Goal: Obtain resource: Obtain resource

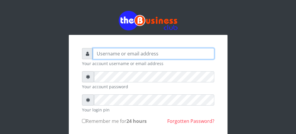
click at [121, 53] on input "text" at bounding box center [153, 53] width 121 height 11
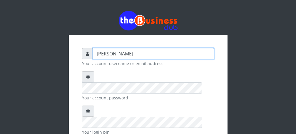
type input "[PERSON_NAME]"
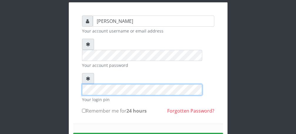
scroll to position [68, 0]
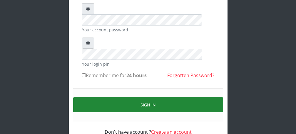
click at [146, 97] on button "Sign in" at bounding box center [148, 104] width 150 height 15
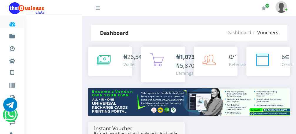
select select "100"
select select "15"
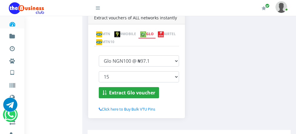
click at [143, 109] on div "Instant Voucher Extract vouchers of ALL networks instantly MTN 9MOBILE GLO AIRT…" at bounding box center [136, 65] width 105 height 118
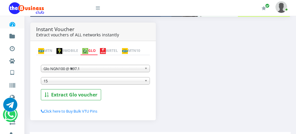
scroll to position [119, 0]
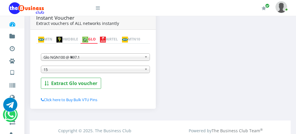
click at [86, 70] on span "15" at bounding box center [92, 69] width 98 height 7
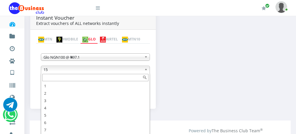
click at [85, 70] on span "15" at bounding box center [92, 69] width 98 height 7
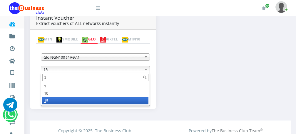
scroll to position [0, 0]
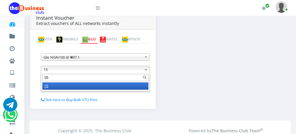
type input "15"
click at [63, 87] on li "15" at bounding box center [95, 85] width 106 height 7
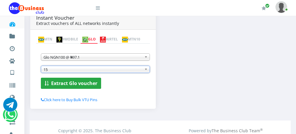
click at [61, 84] on b "Extract Glo voucher" at bounding box center [74, 83] width 46 height 6
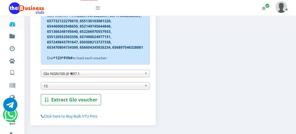
scroll to position [166, 0]
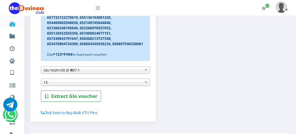
click at [145, 72] on b at bounding box center [146, 70] width 5 height 7
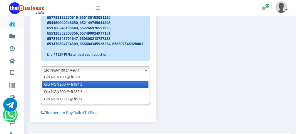
click at [141, 88] on li "Glo NGN200 @ ₦194.2" at bounding box center [95, 84] width 106 height 7
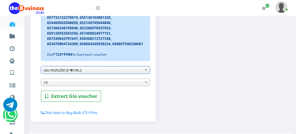
click at [145, 84] on b at bounding box center [146, 82] width 5 height 7
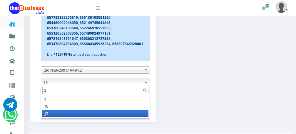
scroll to position [0, 0]
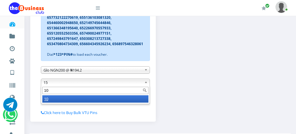
type input "10"
click at [135, 102] on li "10" at bounding box center [95, 98] width 106 height 7
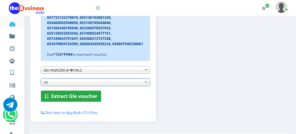
click at [74, 97] on b "Extract Glo voucher" at bounding box center [74, 96] width 46 height 6
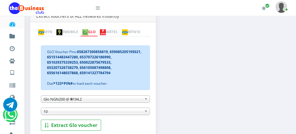
scroll to position [119, 0]
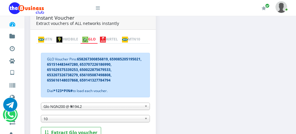
click at [120, 36] on link "AIRTEL" at bounding box center [109, 40] width 22 height 8
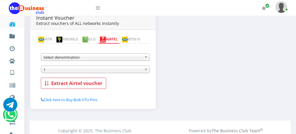
scroll to position [130, 0]
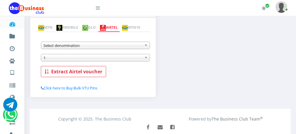
click at [145, 46] on b at bounding box center [146, 45] width 5 height 7
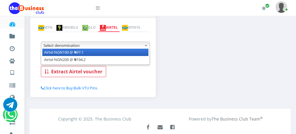
click at [141, 54] on li "Airtel NGN100 @ ₦97.1" at bounding box center [95, 52] width 106 height 7
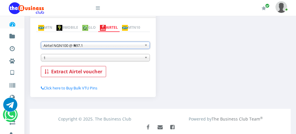
click at [96, 59] on span "1" at bounding box center [92, 57] width 98 height 7
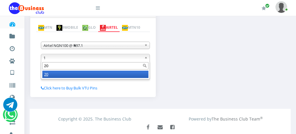
type input "20"
click at [80, 76] on li "20" at bounding box center [95, 74] width 106 height 7
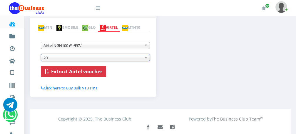
click at [80, 72] on b "Extract Airtel voucher" at bounding box center [76, 71] width 51 height 6
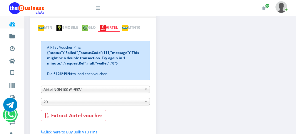
click at [50, 24] on link "MTN" at bounding box center [45, 28] width 18 height 8
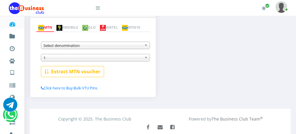
click at [106, 25] on img at bounding box center [103, 28] width 6 height 6
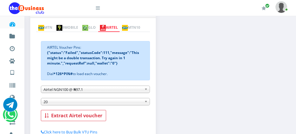
click at [119, 90] on span "Airtel NGN100 @ ₦97.1" at bounding box center [92, 89] width 98 height 7
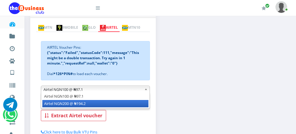
click at [113, 105] on li "Airtel NGN200 @ ₦194.2" at bounding box center [95, 103] width 106 height 7
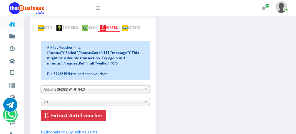
click at [87, 117] on b "Extract Airtel voucher" at bounding box center [76, 115] width 51 height 6
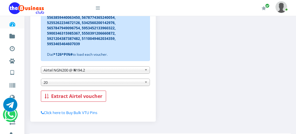
scroll to position [188, 0]
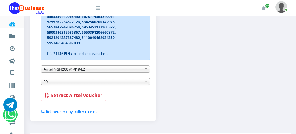
click at [146, 70] on b at bounding box center [146, 69] width 5 height 7
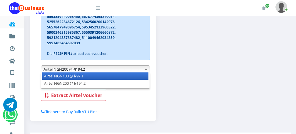
click at [139, 78] on li "Airtel NGN100 @ ₦97.1" at bounding box center [95, 75] width 106 height 7
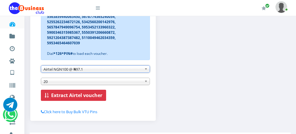
click at [82, 95] on b "Extract Airtel voucher" at bounding box center [76, 95] width 51 height 6
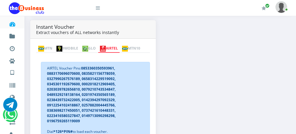
scroll to position [107, 0]
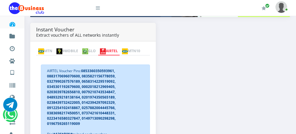
click at [51, 47] on link "MTN" at bounding box center [45, 51] width 18 height 8
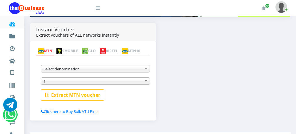
click at [131, 70] on span "Select denomination" at bounding box center [92, 68] width 98 height 7
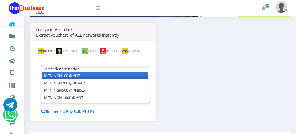
click at [130, 76] on li "MTN NGN100 @ ₦97.1" at bounding box center [95, 75] width 106 height 7
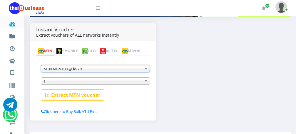
click at [145, 82] on b at bounding box center [146, 81] width 5 height 7
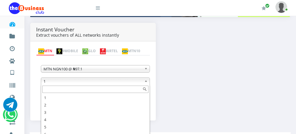
click at [112, 90] on input "text" at bounding box center [95, 89] width 106 height 7
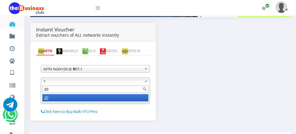
type input "20"
click at [114, 98] on li "20" at bounding box center [95, 97] width 106 height 7
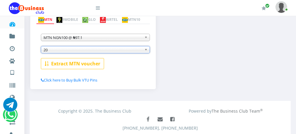
scroll to position [139, 0]
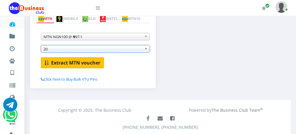
click at [88, 64] on b "Extract MTN voucher" at bounding box center [75, 63] width 49 height 6
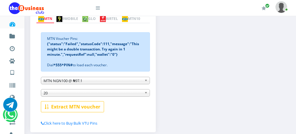
click at [144, 81] on b at bounding box center [146, 80] width 5 height 7
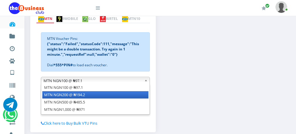
click at [136, 97] on li "MTN NGN200 @ ₦194.2" at bounding box center [95, 94] width 106 height 7
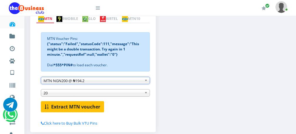
click at [84, 106] on b "Extract MTN voucher" at bounding box center [75, 107] width 49 height 6
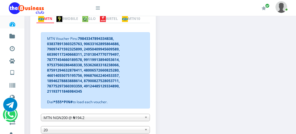
click at [141, 120] on span "MTN NGN200 @ ₦194.2" at bounding box center [92, 117] width 98 height 7
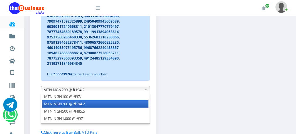
scroll to position [174, 0]
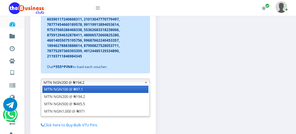
click at [114, 91] on li "MTN NGN100 @ ₦97.1" at bounding box center [95, 89] width 106 height 7
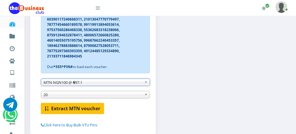
click at [76, 109] on b "Extract MTN voucher" at bounding box center [75, 108] width 49 height 6
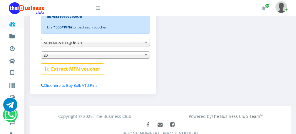
scroll to position [202, 0]
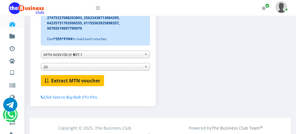
click at [68, 82] on b "Extract MTN voucher" at bounding box center [75, 80] width 49 height 6
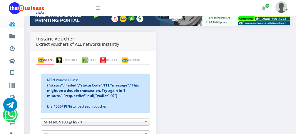
scroll to position [109, 0]
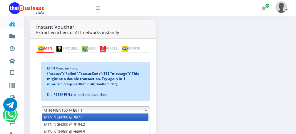
click at [147, 112] on b at bounding box center [146, 110] width 5 height 7
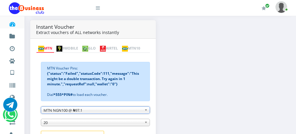
click at [147, 112] on b at bounding box center [146, 110] width 5 height 7
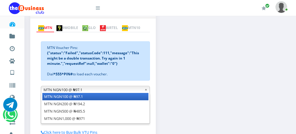
scroll to position [137, 0]
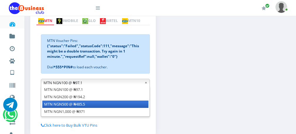
click at [88, 105] on li "MTN NGN500 @ ₦485.5" at bounding box center [95, 104] width 106 height 7
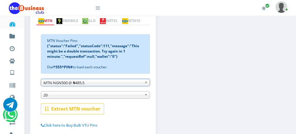
click at [145, 97] on b at bounding box center [146, 95] width 5 height 7
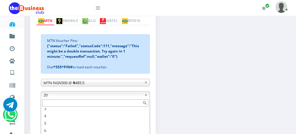
scroll to position [15, 0]
click at [115, 104] on input "text" at bounding box center [95, 102] width 106 height 7
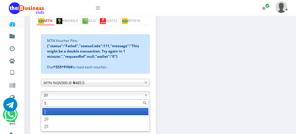
scroll to position [0, 0]
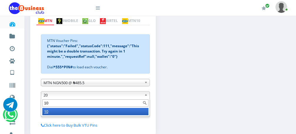
type input "10"
click at [112, 112] on li "10" at bounding box center [95, 111] width 106 height 7
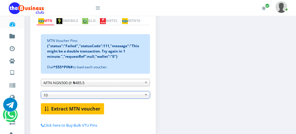
click at [92, 109] on b "Extract MTN voucher" at bounding box center [75, 109] width 49 height 6
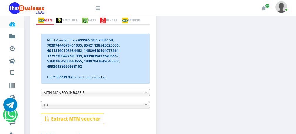
scroll to position [107, 0]
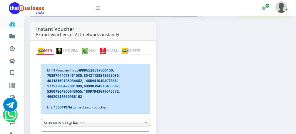
click at [120, 47] on link "AIRTEL" at bounding box center [109, 51] width 22 height 8
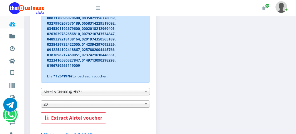
scroll to position [166, 0]
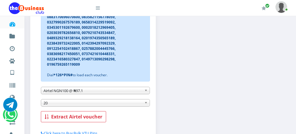
click at [146, 91] on b at bounding box center [146, 90] width 5 height 7
